Goal: Task Accomplishment & Management: Use online tool/utility

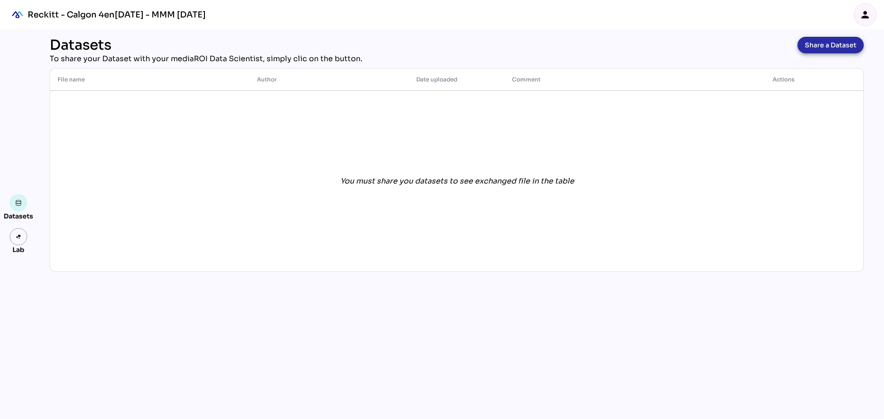
click at [838, 41] on span "Share a Dataset" at bounding box center [831, 45] width 52 height 13
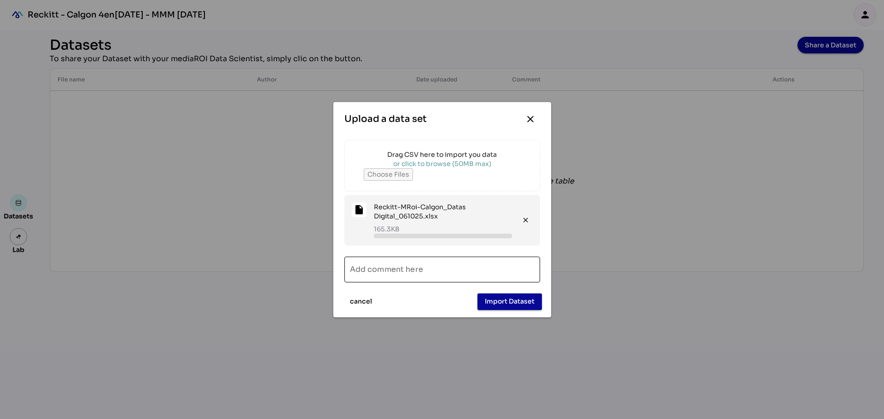
click at [465, 274] on input "Add comment here" at bounding box center [442, 270] width 185 height 26
type input "**********"
click at [533, 304] on span "Import Dataset" at bounding box center [510, 301] width 50 height 11
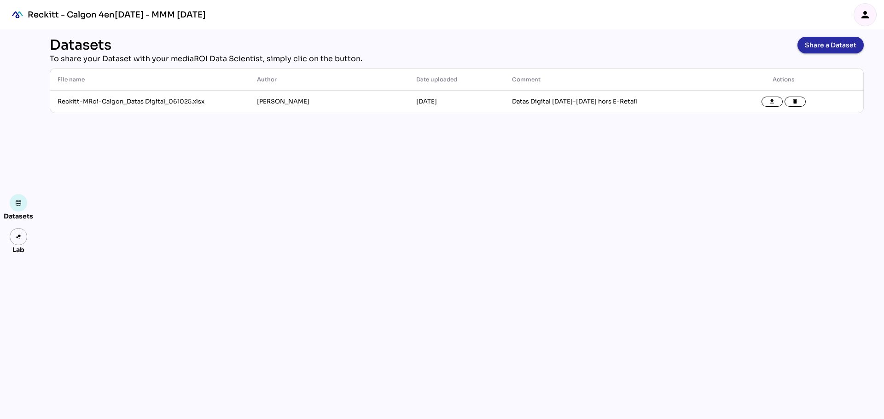
click at [834, 47] on span "Share a Dataset" at bounding box center [831, 45] width 52 height 13
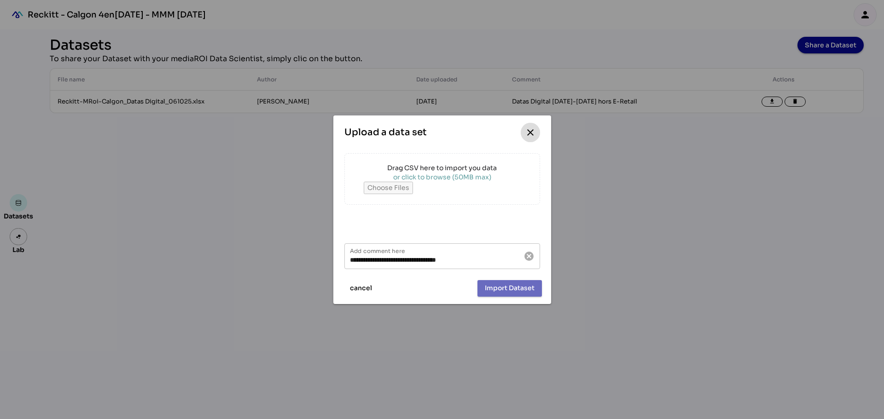
click at [535, 132] on icon "close" at bounding box center [530, 132] width 11 height 11
